Goal: Communication & Community: Answer question/provide support

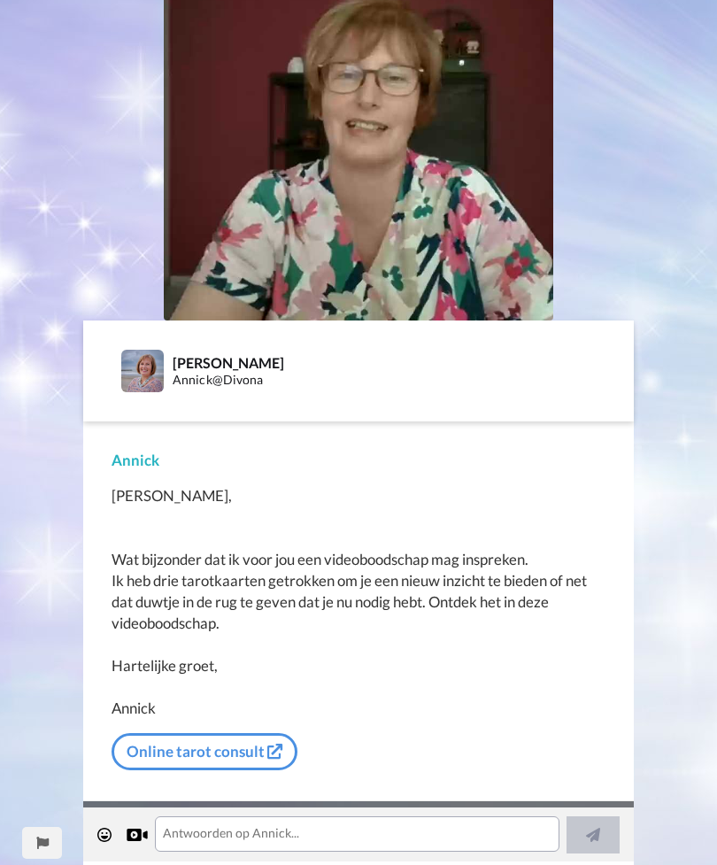
scroll to position [210, 0]
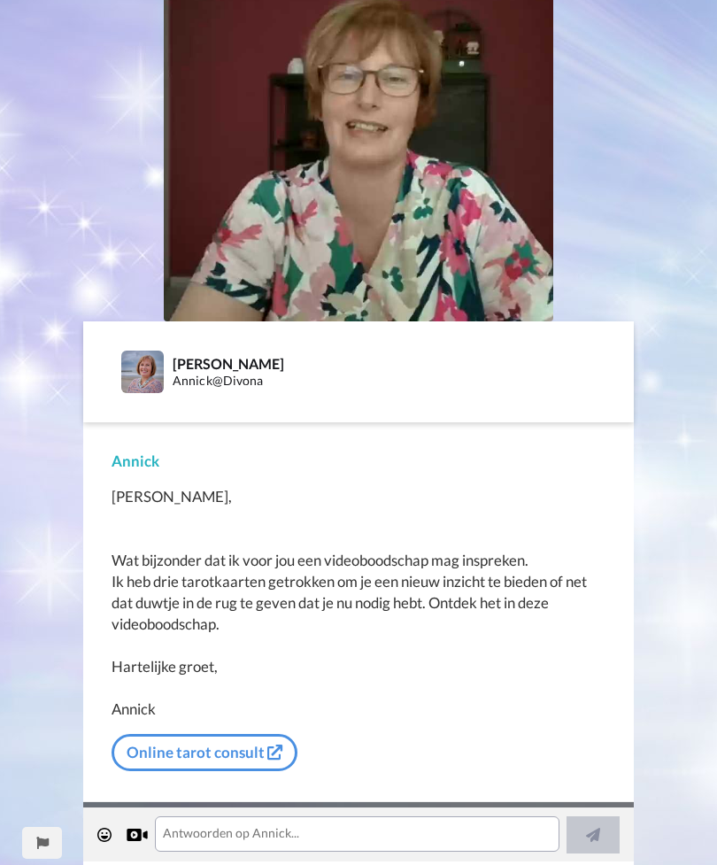
click at [189, 739] on link "Online tarot consult" at bounding box center [205, 752] width 186 height 37
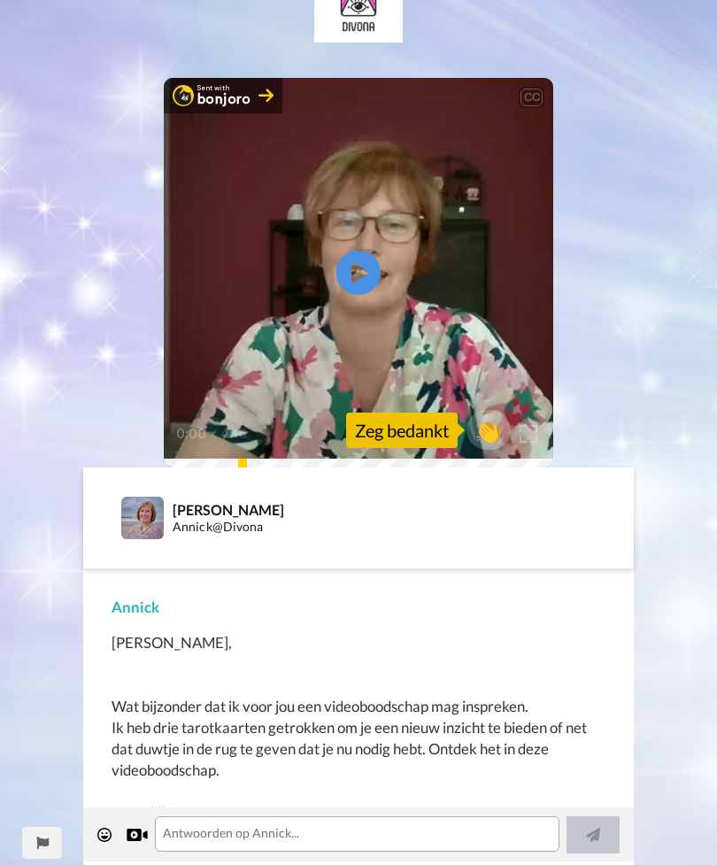
scroll to position [58, 0]
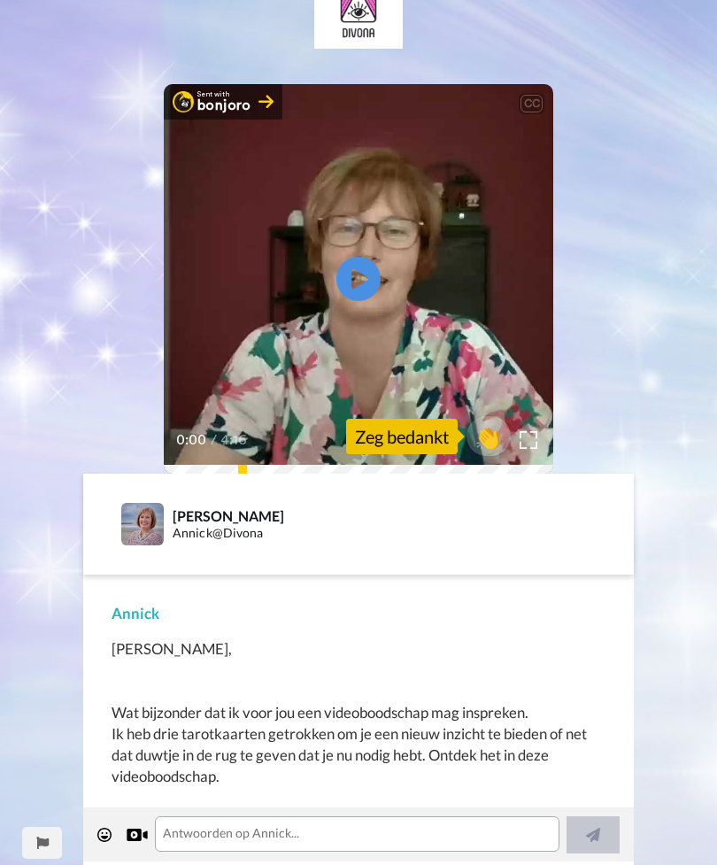
click at [344, 266] on icon at bounding box center [358, 279] width 44 height 44
click at [492, 436] on span "👏" at bounding box center [488, 436] width 44 height 28
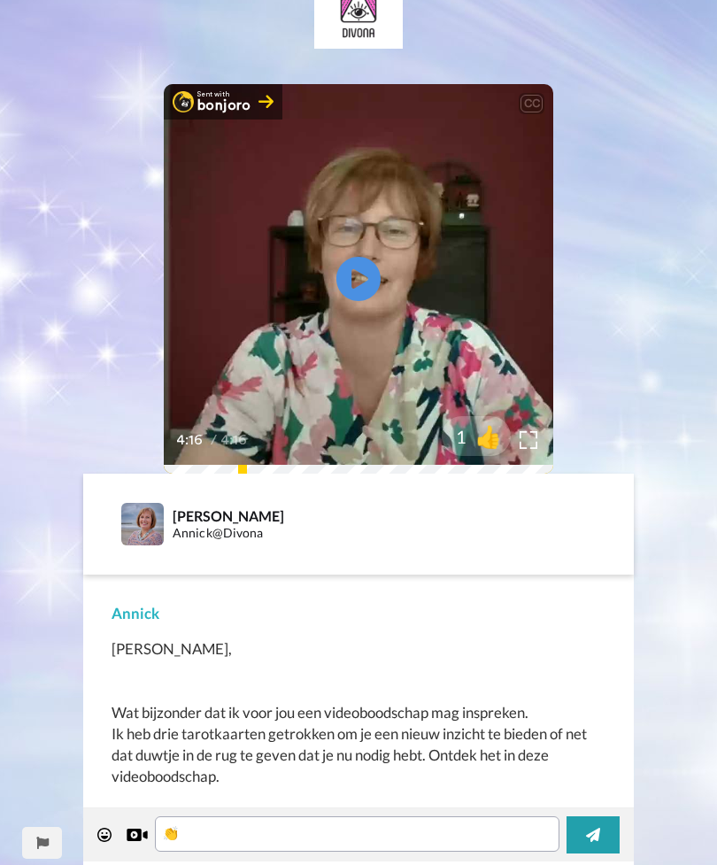
click at [490, 440] on span "👍" at bounding box center [488, 436] width 44 height 28
click at [497, 442] on span "🔥" at bounding box center [488, 436] width 44 height 28
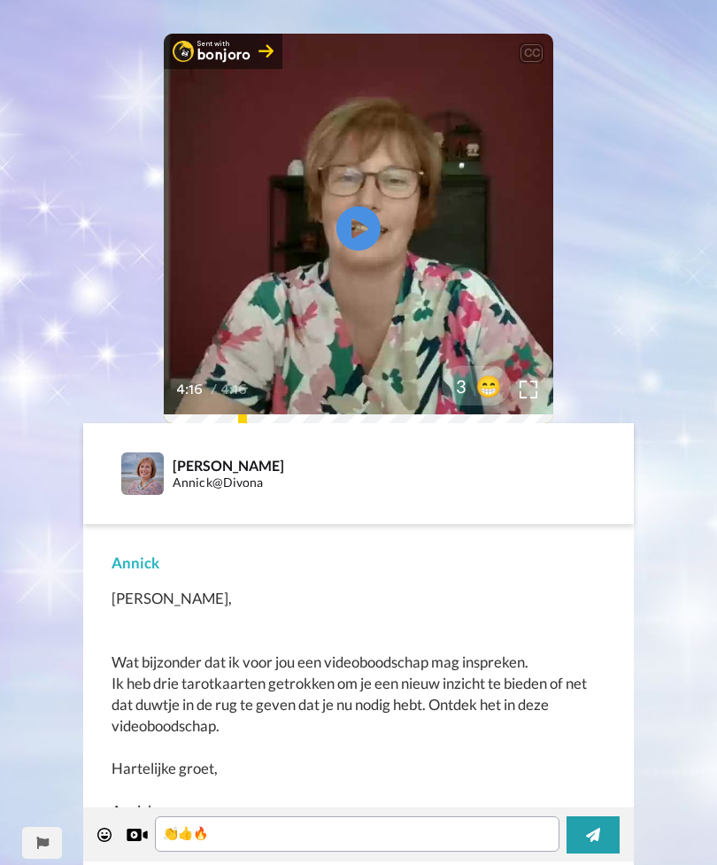
scroll to position [106, 0]
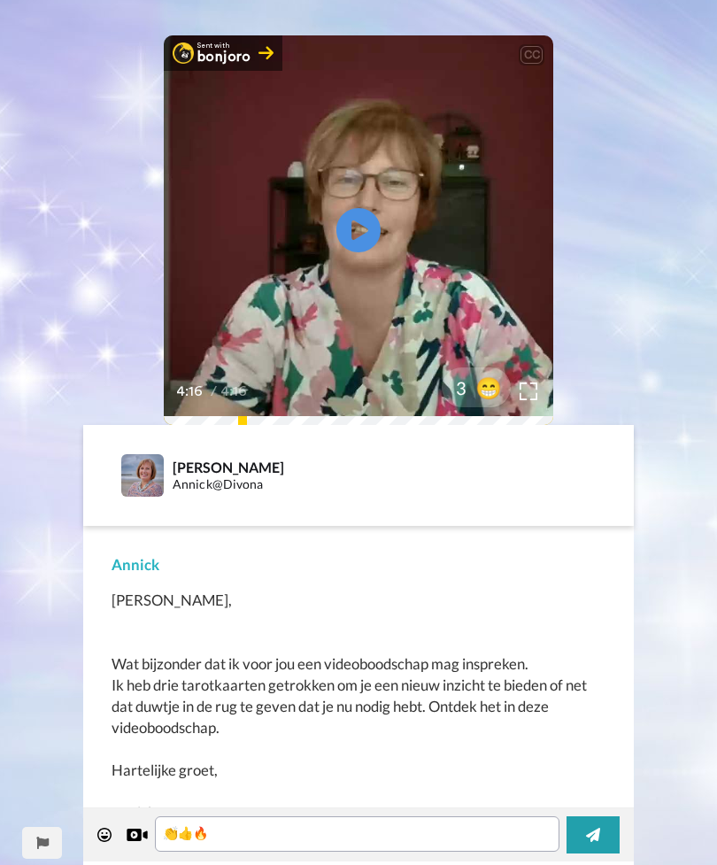
click at [485, 392] on span "😁" at bounding box center [488, 387] width 44 height 28
click at [262, 834] on textarea "👏👍🔥😁" at bounding box center [357, 833] width 404 height 35
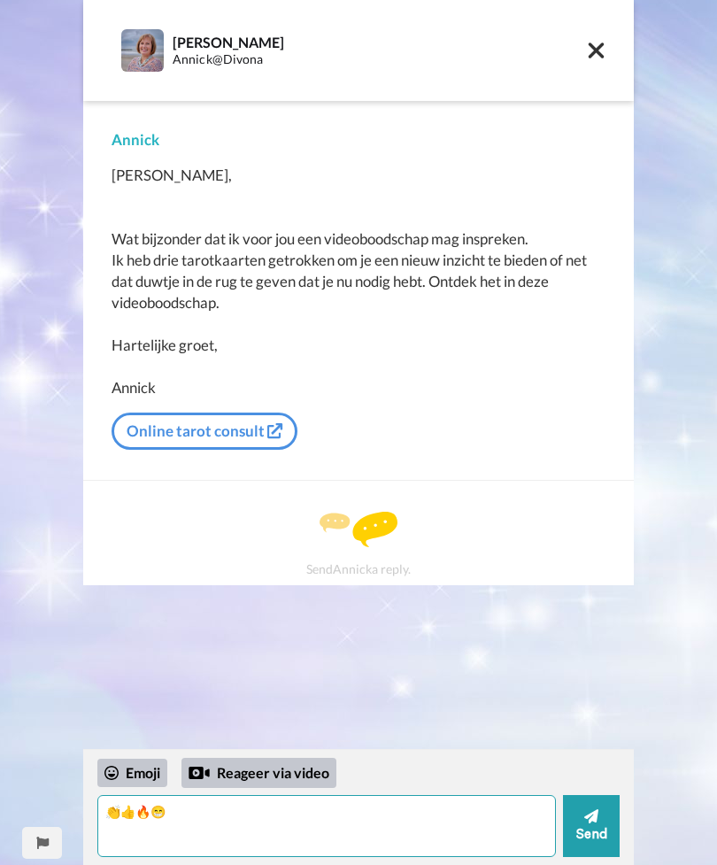
scroll to position [0, 0]
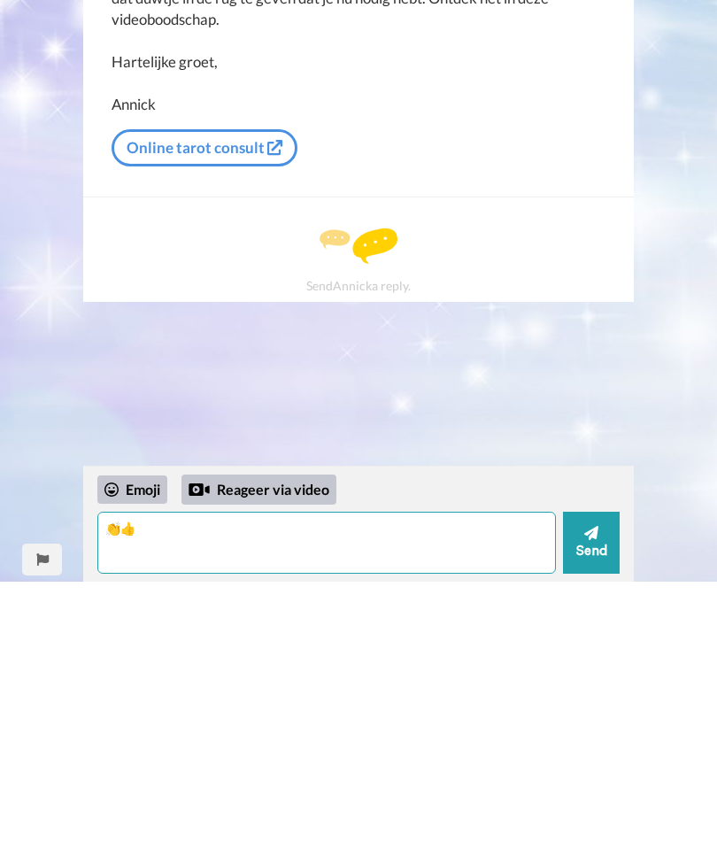
type textarea "👏"
type textarea "N"
type textarea "Beste Annick,"
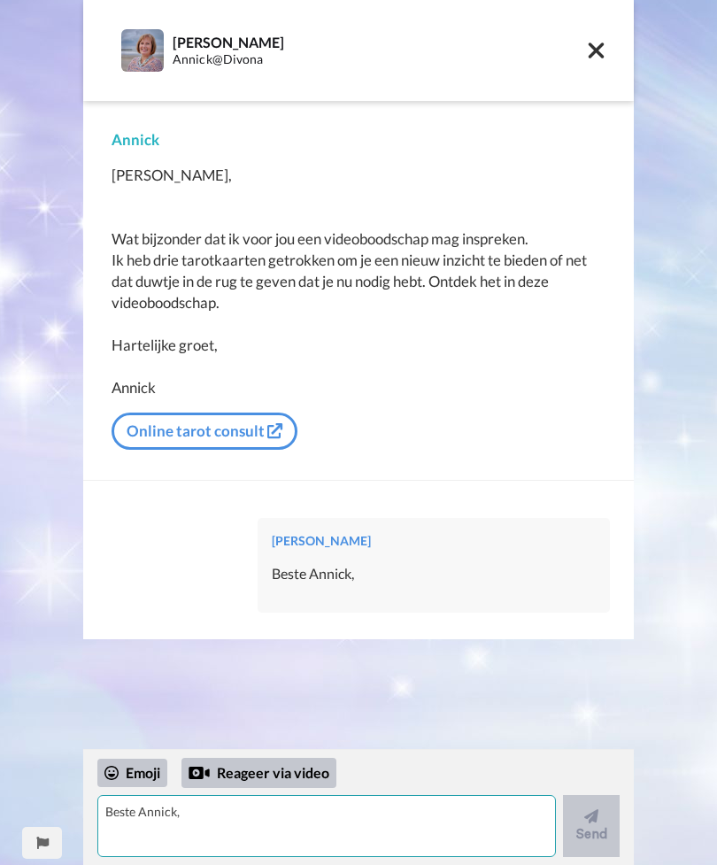
click at [139, 818] on textarea "Beste Annick," at bounding box center [326, 826] width 458 height 62
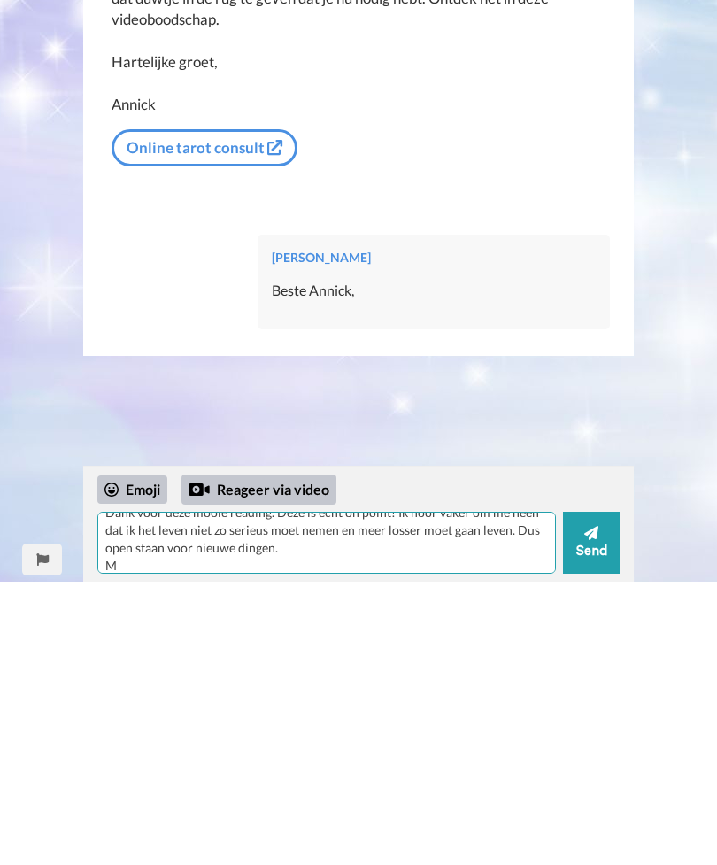
scroll to position [16, 0]
type textarea "Dank voor deze mooie reading. Deze is echt on point! Ik hoor vaker om me heen d…"
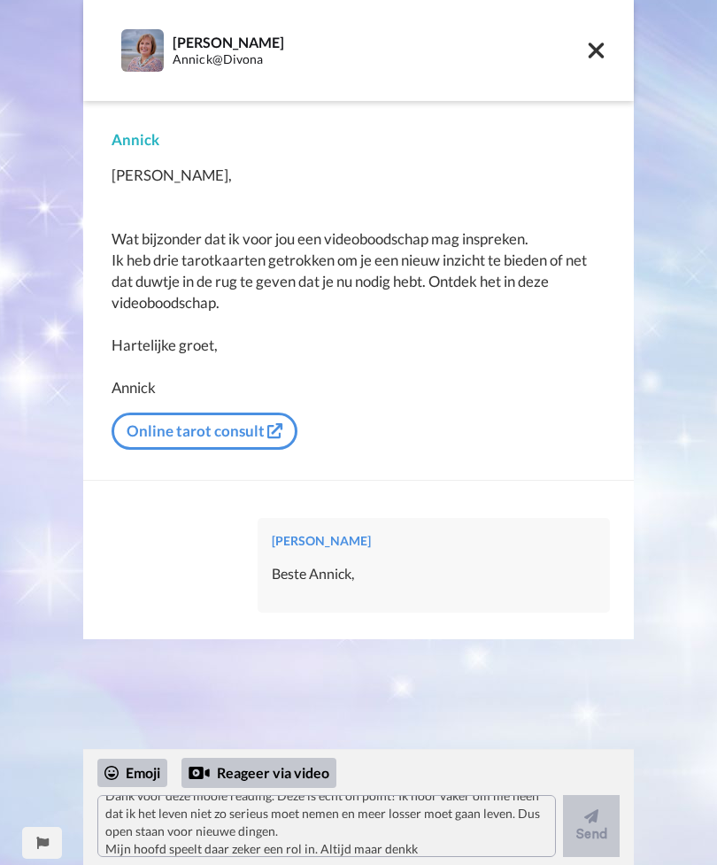
scroll to position [0, 0]
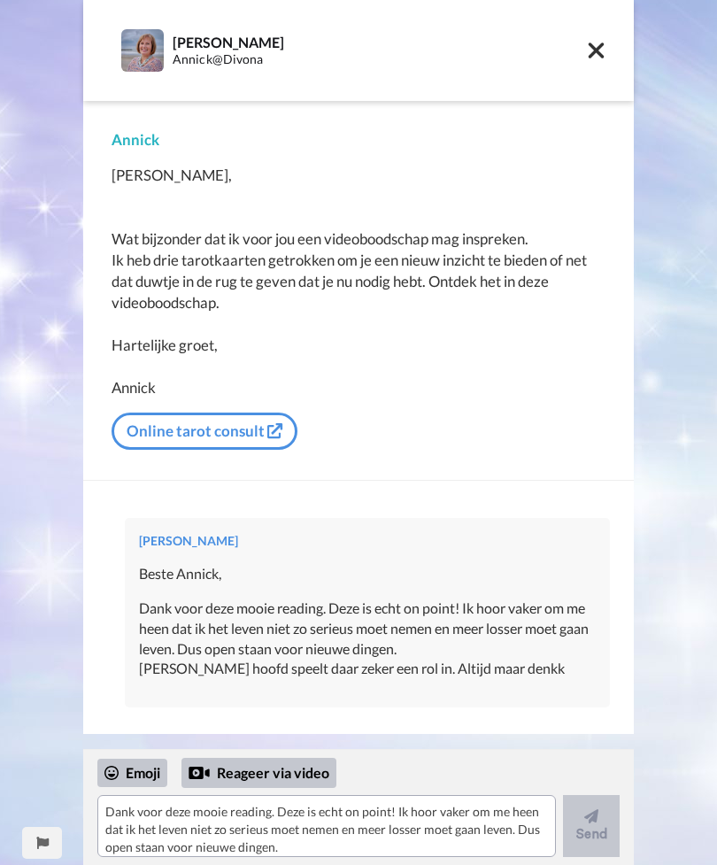
click at [507, 658] on div "Dank voor deze mooie reading. Deze is echt on point! Ik hoor vaker om me heen d…" at bounding box center [367, 638] width 457 height 81
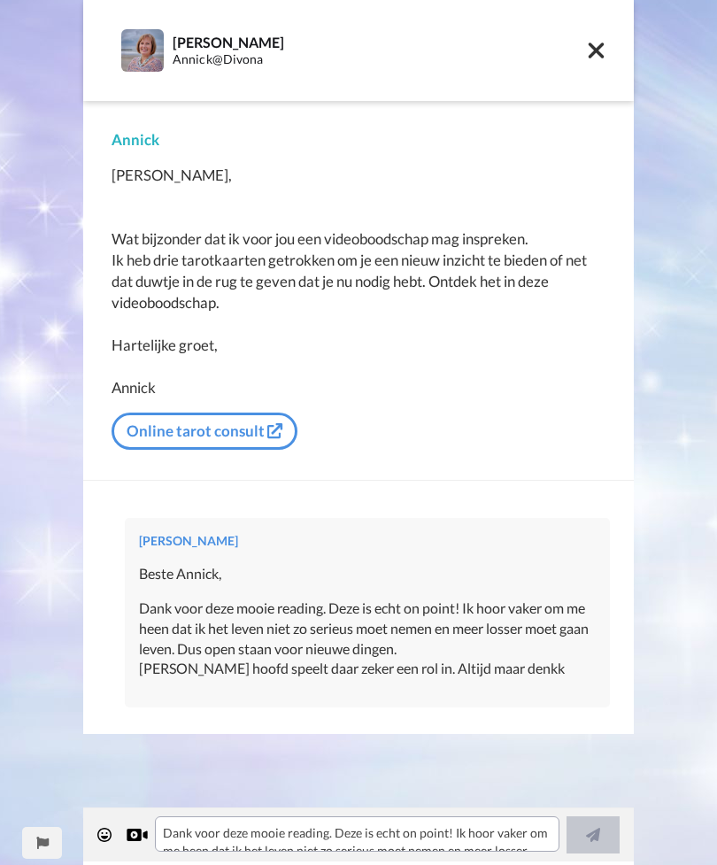
click at [511, 651] on div "Dank voor deze mooie reading. Deze is echt on point! Ik hoor vaker om me heen d…" at bounding box center [367, 638] width 457 height 81
click at [513, 656] on div "Dank voor deze mooie reading. Deze is echt on point! Ik hoor vaker om me heen d…" at bounding box center [367, 638] width 457 height 81
click at [182, 837] on textarea "Dank voor deze mooie reading. Deze is echt on point! Ik hoor vaker om me heen d…" at bounding box center [357, 833] width 404 height 35
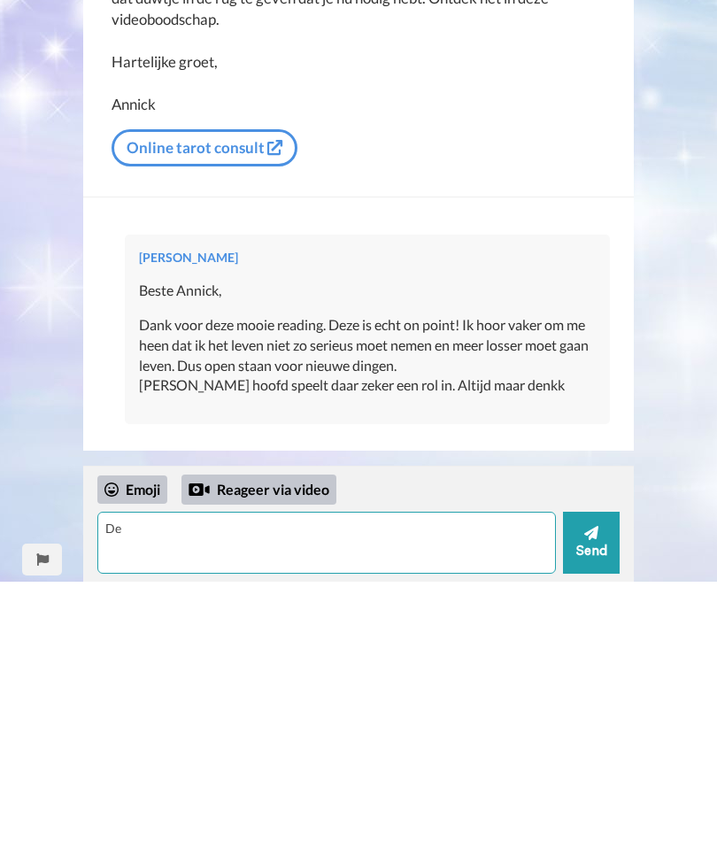
type textarea "D"
type textarea "denken van wat als…"
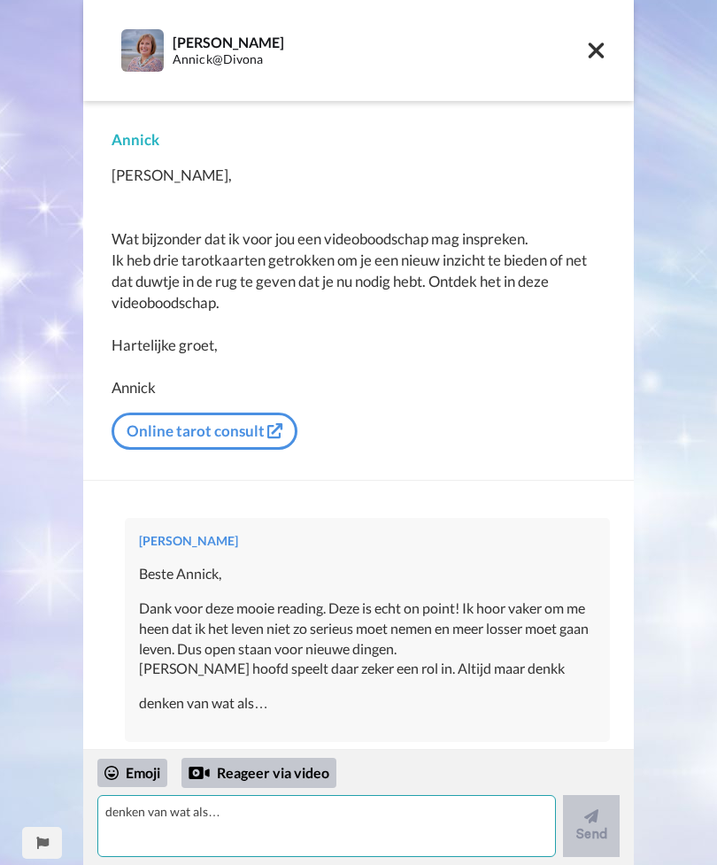
click at [133, 835] on textarea "denken van wat als…" at bounding box center [326, 826] width 458 height 62
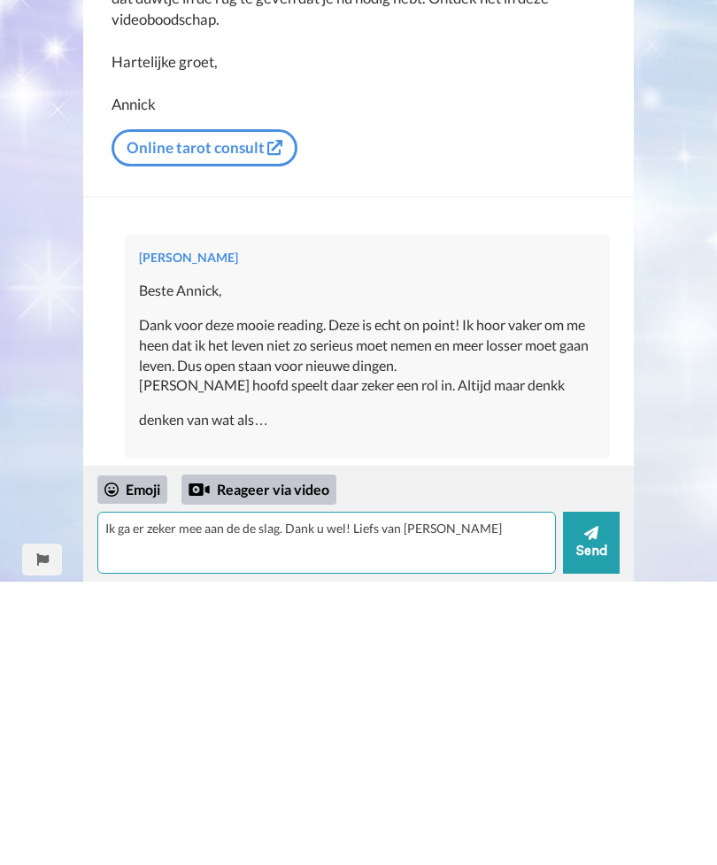
type textarea "Ik ga er zeker mee aan de de slag. Dank u wel! Liefs van [PERSON_NAME]"
click at [592, 795] on button "Send" at bounding box center [591, 826] width 57 height 62
